Goal: Task Accomplishment & Management: Use online tool/utility

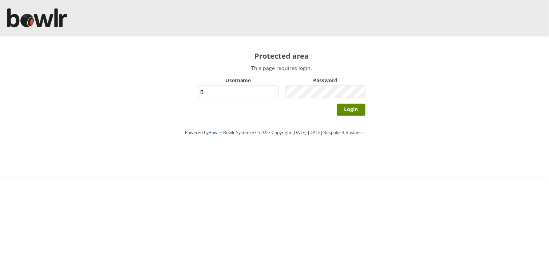
type input "BarRinkMonitor"
click at [337, 104] on input "Login" at bounding box center [351, 110] width 28 height 12
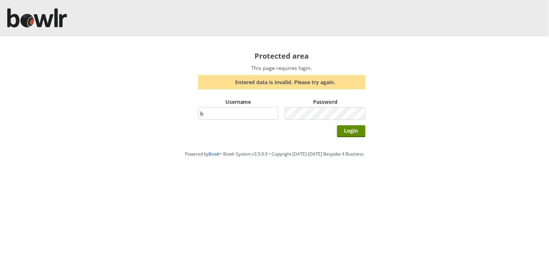
type input "BarRinkMonitor"
click at [353, 127] on input "Login" at bounding box center [351, 131] width 28 height 12
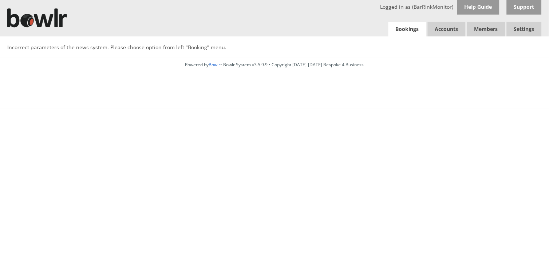
click at [406, 24] on link "Bookings" at bounding box center [407, 29] width 38 height 15
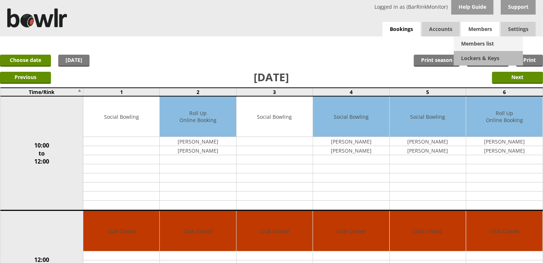
click at [479, 44] on link "Members list" at bounding box center [488, 43] width 69 height 15
click at [475, 35] on span "Members" at bounding box center [480, 29] width 38 height 15
click at [489, 42] on link "Members list" at bounding box center [488, 43] width 69 height 15
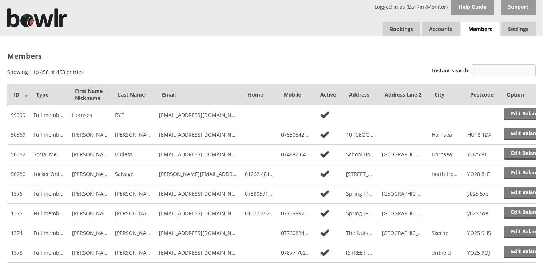
click at [508, 70] on input "Instant search:" at bounding box center [504, 70] width 64 height 12
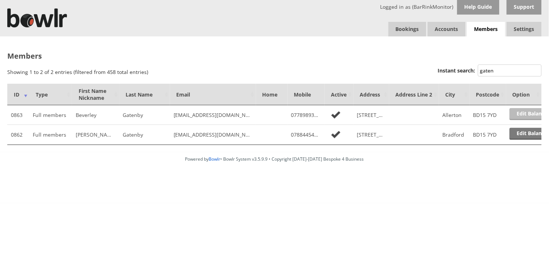
type input "gaten"
click at [527, 115] on link "Edit Balance" at bounding box center [531, 114] width 45 height 12
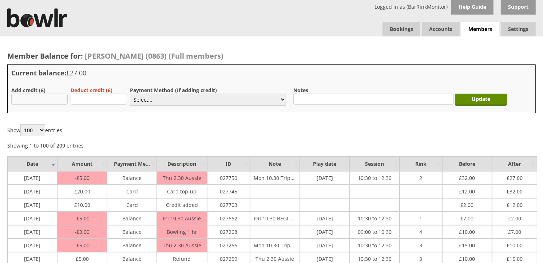
click at [49, 98] on input "text" at bounding box center [39, 99] width 56 height 11
type input "5.00"
click at [271, 101] on select "Select... Cash Card Cheque Bank Transfer Other Member Card Gift Voucher Balance" at bounding box center [208, 100] width 156 height 12
select select "1"
click at [130, 94] on select "Select... Cash Card Cheque Bank Transfer Other Member Card Gift Voucher Balance" at bounding box center [208, 100] width 156 height 12
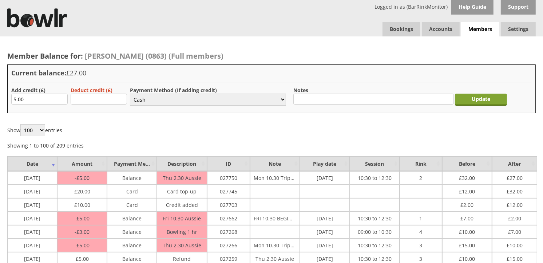
click at [485, 99] on input "Update" at bounding box center [481, 100] width 52 height 12
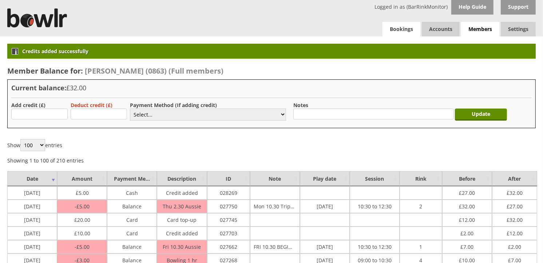
click at [393, 29] on link "Bookings" at bounding box center [401, 29] width 38 height 15
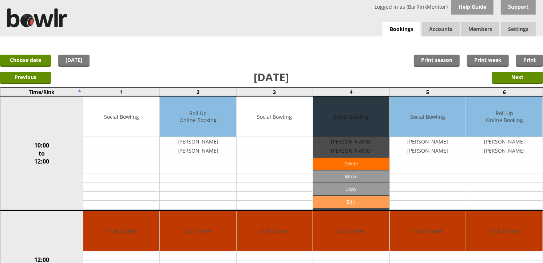
click at [352, 200] on link "Edit" at bounding box center [351, 202] width 76 height 12
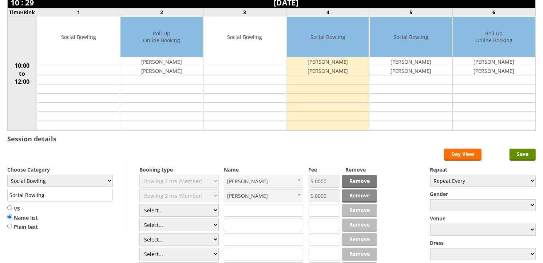
scroll to position [121, 0]
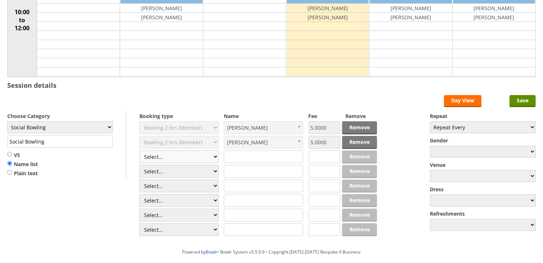
click at [203, 156] on select "Select... Club Competition (Member) Club Competition (Visitor) National (Member…" at bounding box center [178, 156] width 79 height 13
select select "1_50"
click at [139, 151] on select "Select... Club Competition (Member) Club Competition (Visitor) National (Member…" at bounding box center [178, 156] width 79 height 13
type input "5.0000"
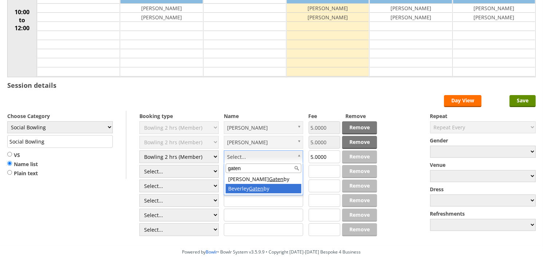
type input "gaten"
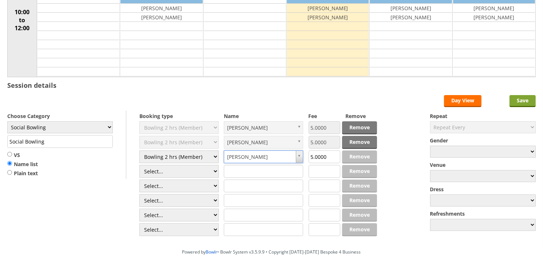
click at [514, 100] on input "Save" at bounding box center [522, 101] width 26 height 12
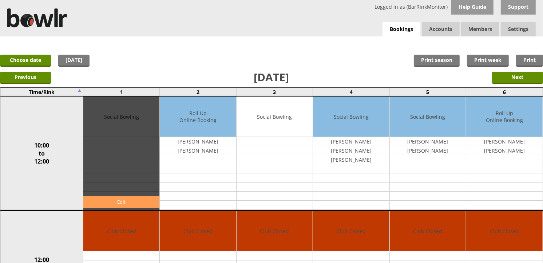
click at [106, 198] on link "Edit" at bounding box center [121, 202] width 76 height 12
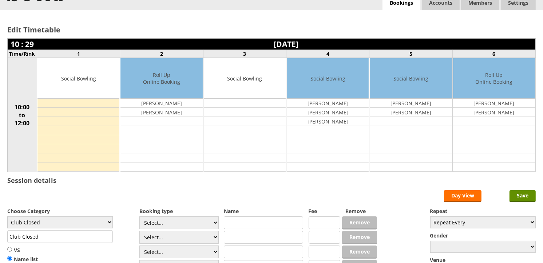
scroll to position [40, 0]
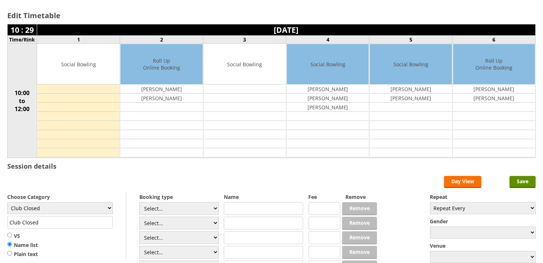
click at [96, 199] on label "Choose Category" at bounding box center [60, 196] width 106 height 7
click at [92, 208] on select "Club Closed Singles League Triples League Pairs League Friendly Social Bowling …" at bounding box center [60, 208] width 106 height 12
select select "132"
click at [7, 202] on select "Club Closed Singles League Triples League Pairs League Friendly Social Bowling …" at bounding box center [60, 208] width 106 height 12
type input "Social Bowling"
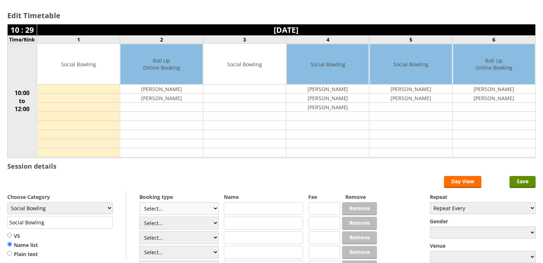
click at [188, 207] on select "Select... Club Competition (Member) Club Competition (Visitor) National (Member…" at bounding box center [178, 208] width 79 height 13
select select "1_54"
click at [139, 202] on select "Select... Club Competition (Member) Club Competition (Visitor) National (Member…" at bounding box center [178, 208] width 79 height 13
type input "3.0000"
click at [177, 224] on select "Select... Club Competition (Member) Club Competition (Visitor) National (Member…" at bounding box center [178, 222] width 79 height 13
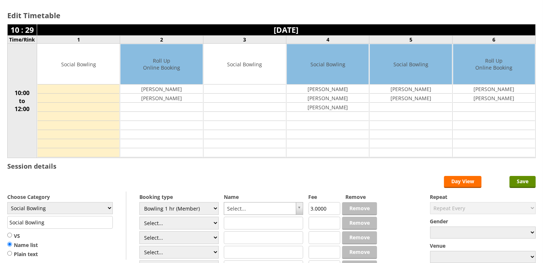
select select "1_54"
click at [139, 217] on select "Select... Club Competition (Member) Club Competition (Visitor) National (Member…" at bounding box center [178, 222] width 79 height 13
type input "3.0000"
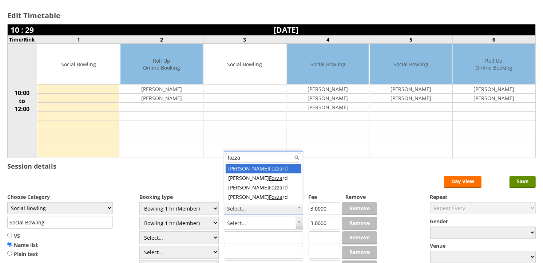
type input "fozza"
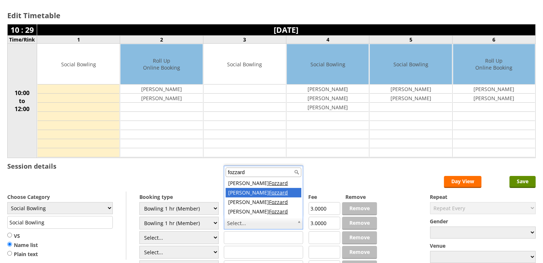
type input "fozzard"
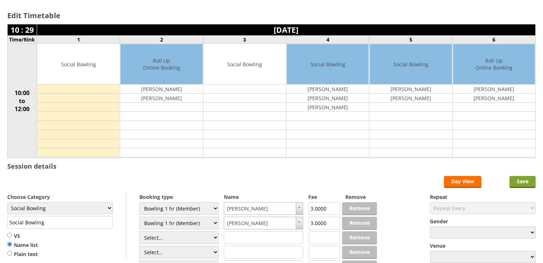
click at [517, 183] on input "Save" at bounding box center [522, 182] width 26 height 12
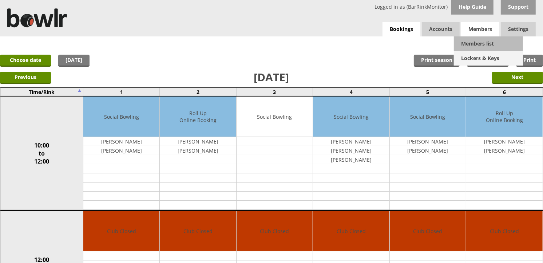
click at [475, 51] on link "Lockers & Keys" at bounding box center [488, 58] width 69 height 15
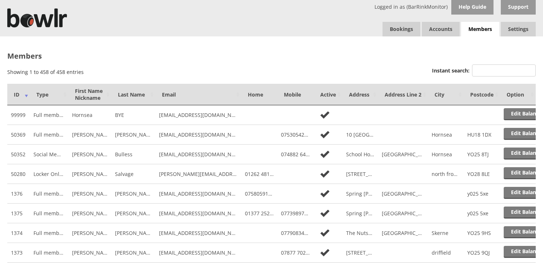
click at [503, 72] on input "Instant search:" at bounding box center [504, 70] width 64 height 12
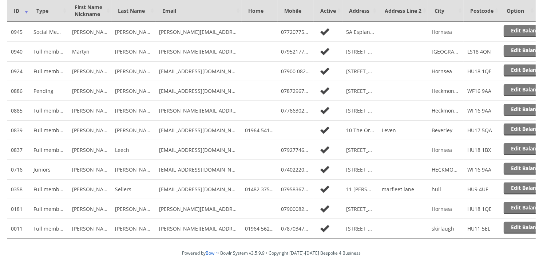
scroll to position [121, 0]
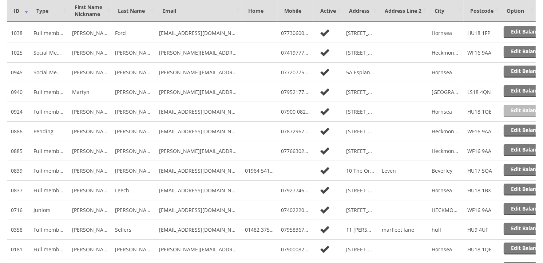
type input "lee"
click at [530, 110] on link "Edit Balance" at bounding box center [526, 111] width 45 height 12
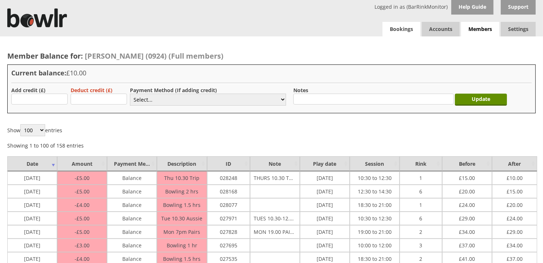
click at [388, 32] on link "Bookings" at bounding box center [401, 29] width 38 height 15
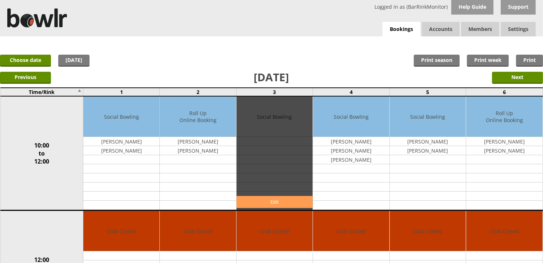
click at [285, 202] on link "Edit" at bounding box center [275, 202] width 76 height 12
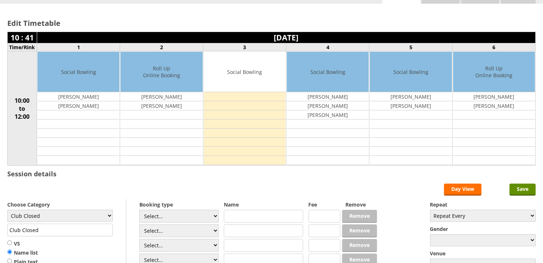
scroll to position [81, 0]
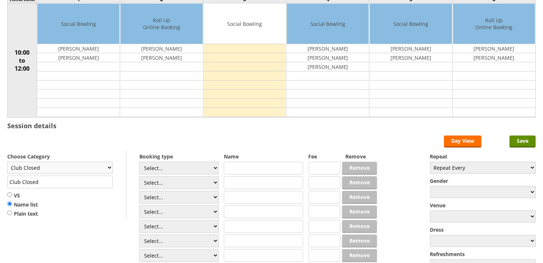
click at [57, 170] on select "Club Closed Singles League Triples League Pairs League Friendly Social Bowling …" at bounding box center [60, 168] width 106 height 12
select select "132"
click at [7, 162] on select "Club Closed Singles League Triples League Pairs League Friendly Social Bowling …" at bounding box center [60, 168] width 106 height 12
type input "Social Bowling"
click at [198, 168] on select "Select... Club Competition (Member) Club Competition (Visitor) National (Member…" at bounding box center [178, 168] width 79 height 13
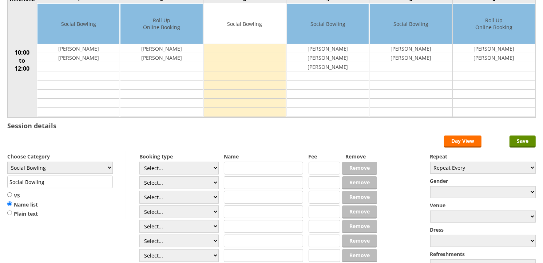
select select "1_54"
click at [139, 162] on select "Select... Club Competition (Member) Club Competition (Visitor) National (Member…" at bounding box center [178, 168] width 79 height 13
type input "3.0000"
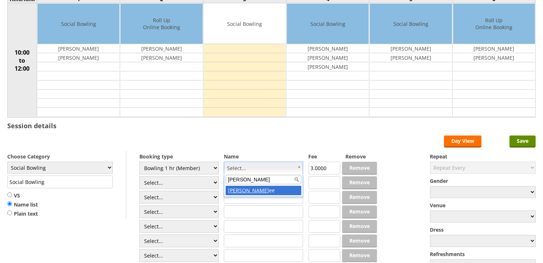
type input "david l"
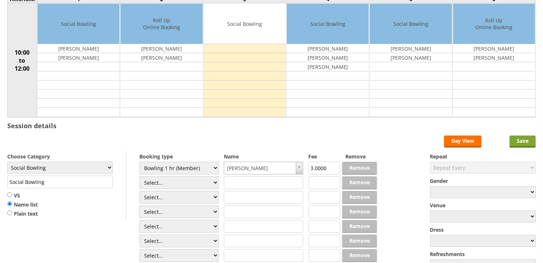
click at [520, 140] on input "Save" at bounding box center [522, 141] width 26 height 12
